Goal: Task Accomplishment & Management: Manage account settings

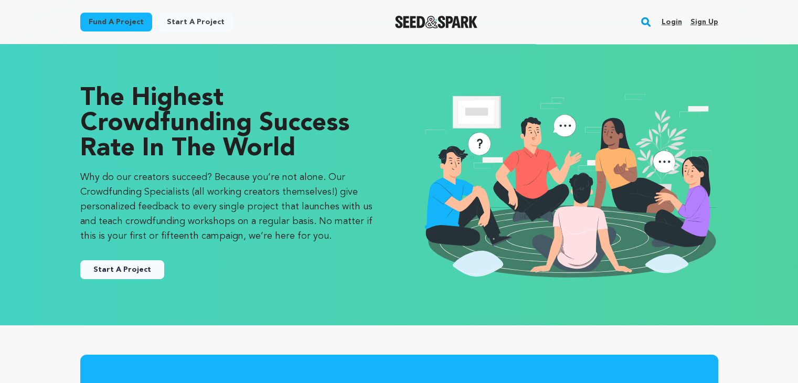
click at [678, 24] on link "Login" at bounding box center [671, 22] width 20 height 17
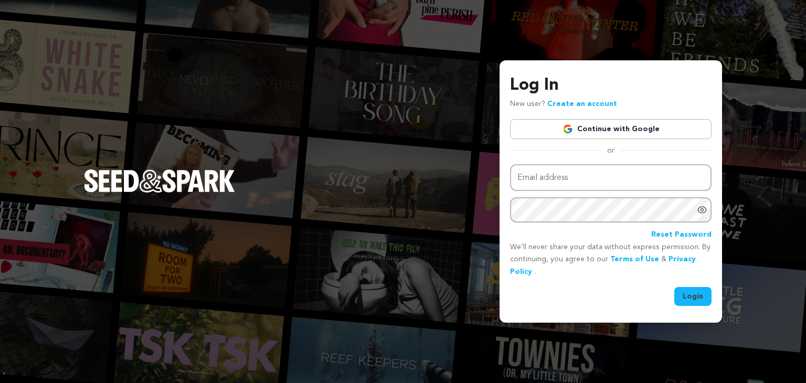
click at [606, 125] on link "Continue with Google" at bounding box center [610, 129] width 201 height 20
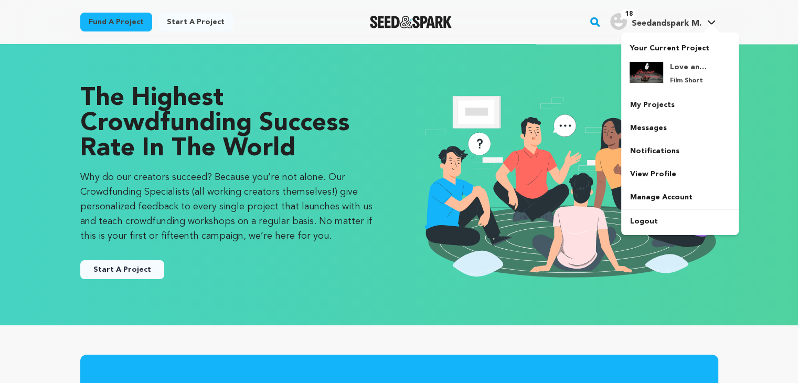
click at [685, 58] on div "Love and Other Homicides Film Short" at bounding box center [680, 74] width 101 height 40
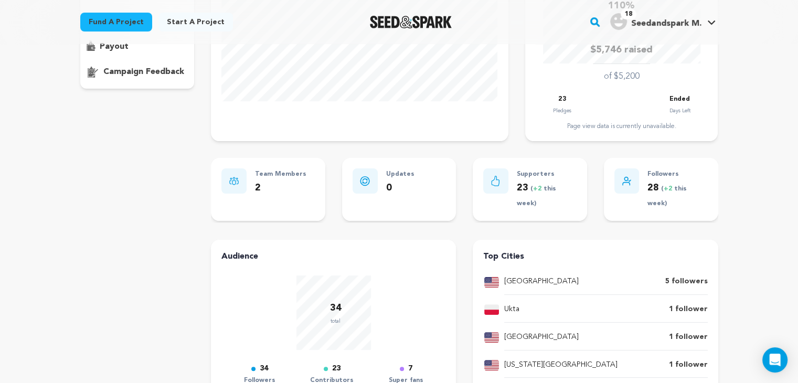
scroll to position [151, 0]
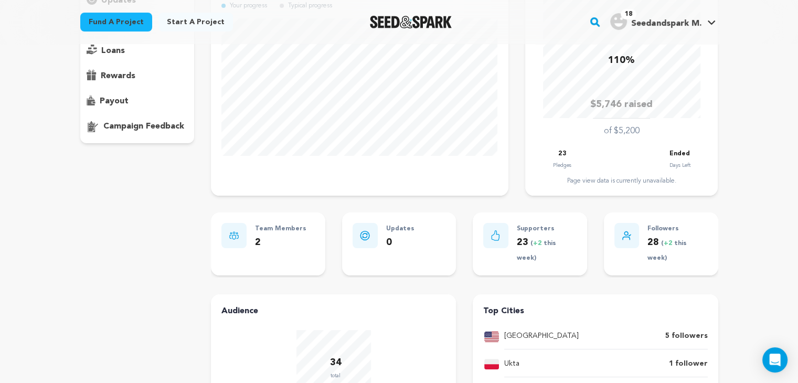
click at [135, 102] on div "payout" at bounding box center [137, 101] width 114 height 17
